Goal: Task Accomplishment & Management: Manage account settings

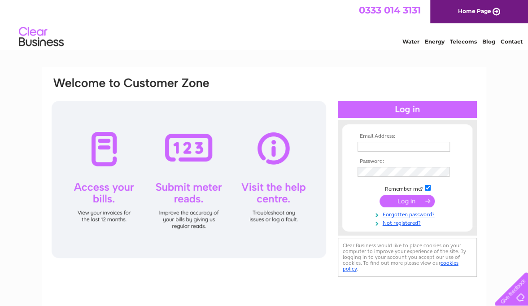
type input "everyfootcounts@gmail.com"
click at [400, 194] on td at bounding box center [407, 200] width 104 height 17
click at [406, 203] on input "submit" at bounding box center [407, 201] width 55 height 13
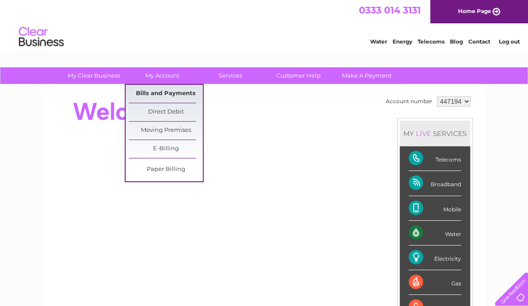
click at [166, 96] on link "Bills and Payments" at bounding box center [166, 94] width 74 height 18
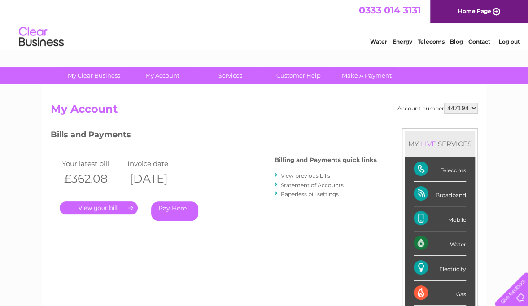
click at [313, 174] on link "View previous bills" at bounding box center [305, 175] width 49 height 7
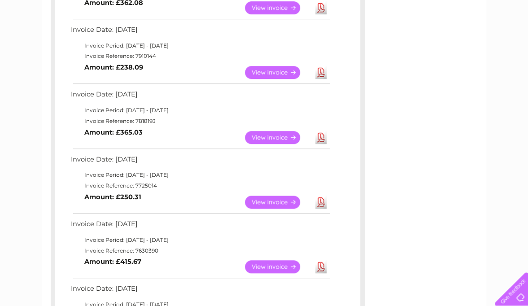
scroll to position [210, 0]
click at [262, 199] on link "View" at bounding box center [278, 201] width 66 height 13
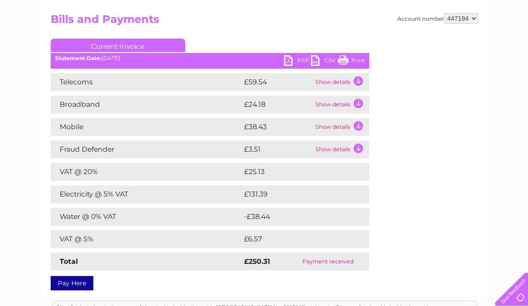
scroll to position [91, 0]
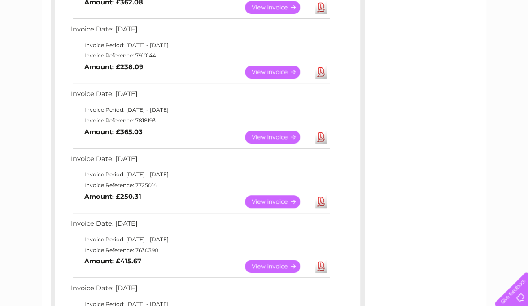
click at [277, 134] on link "View" at bounding box center [278, 137] width 66 height 13
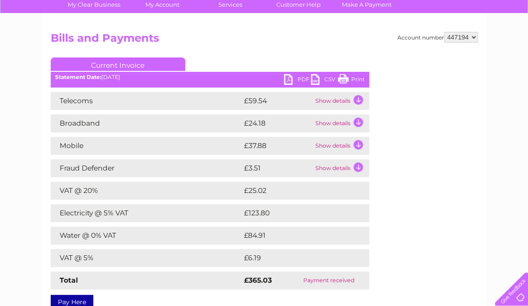
scroll to position [75, 0]
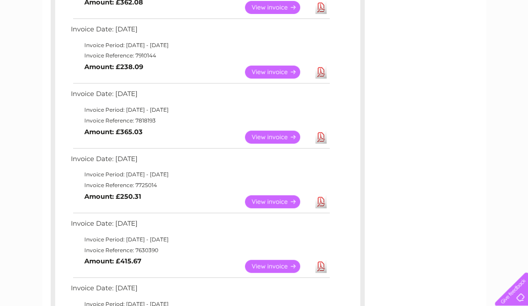
click at [271, 70] on link "View" at bounding box center [278, 72] width 66 height 13
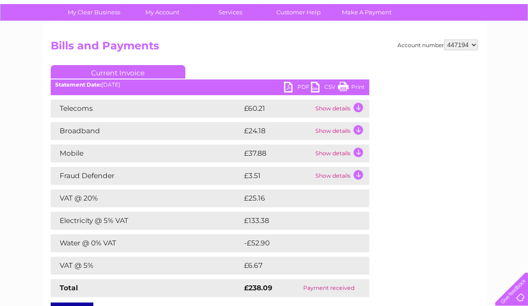
scroll to position [65, 0]
